Goal: Task Accomplishment & Management: Manage account settings

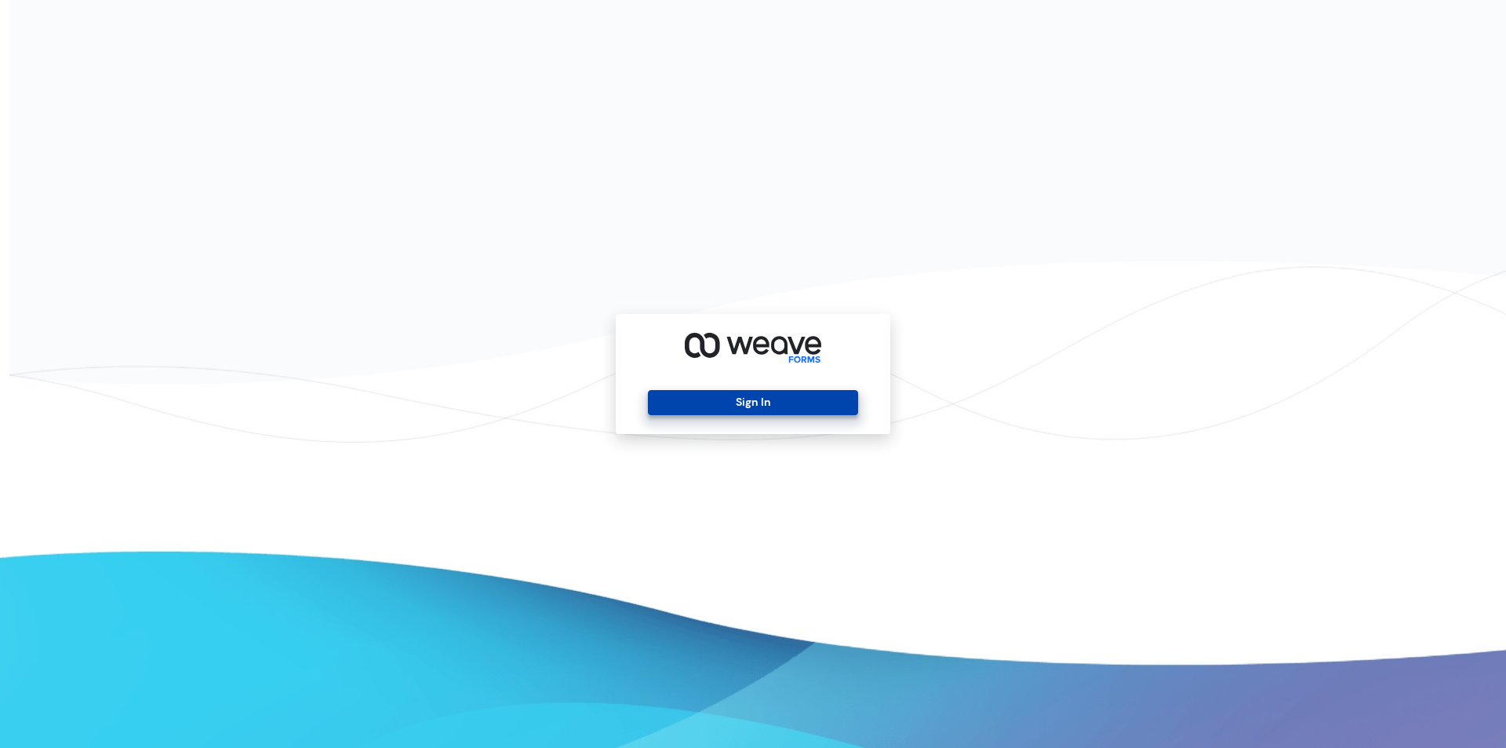
click at [730, 403] on button "Sign In" at bounding box center [752, 402] width 209 height 25
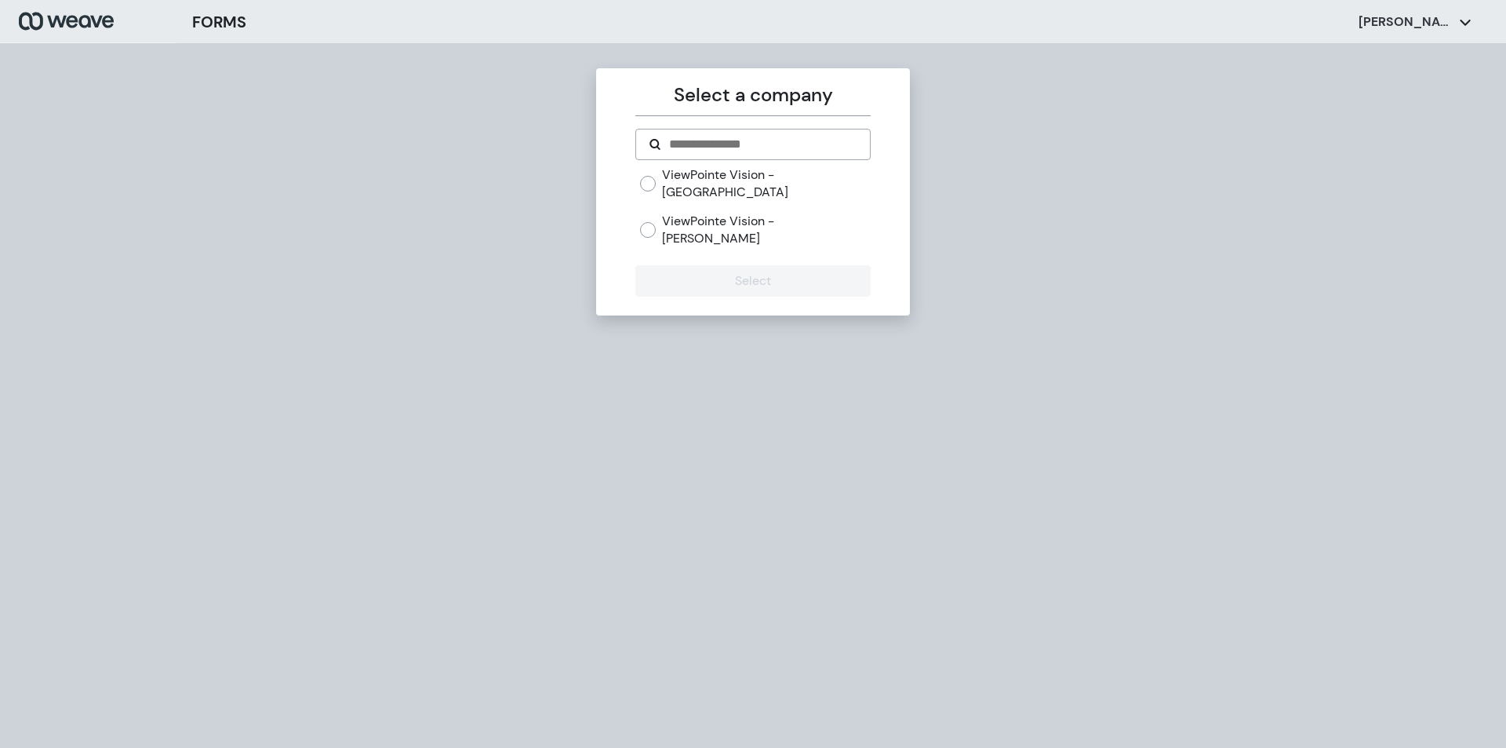
click at [765, 179] on label "ViewPointe Vision - [GEOGRAPHIC_DATA]" at bounding box center [766, 183] width 208 height 34
click at [762, 265] on button "Select" at bounding box center [752, 280] width 235 height 31
